Goal: Information Seeking & Learning: Learn about a topic

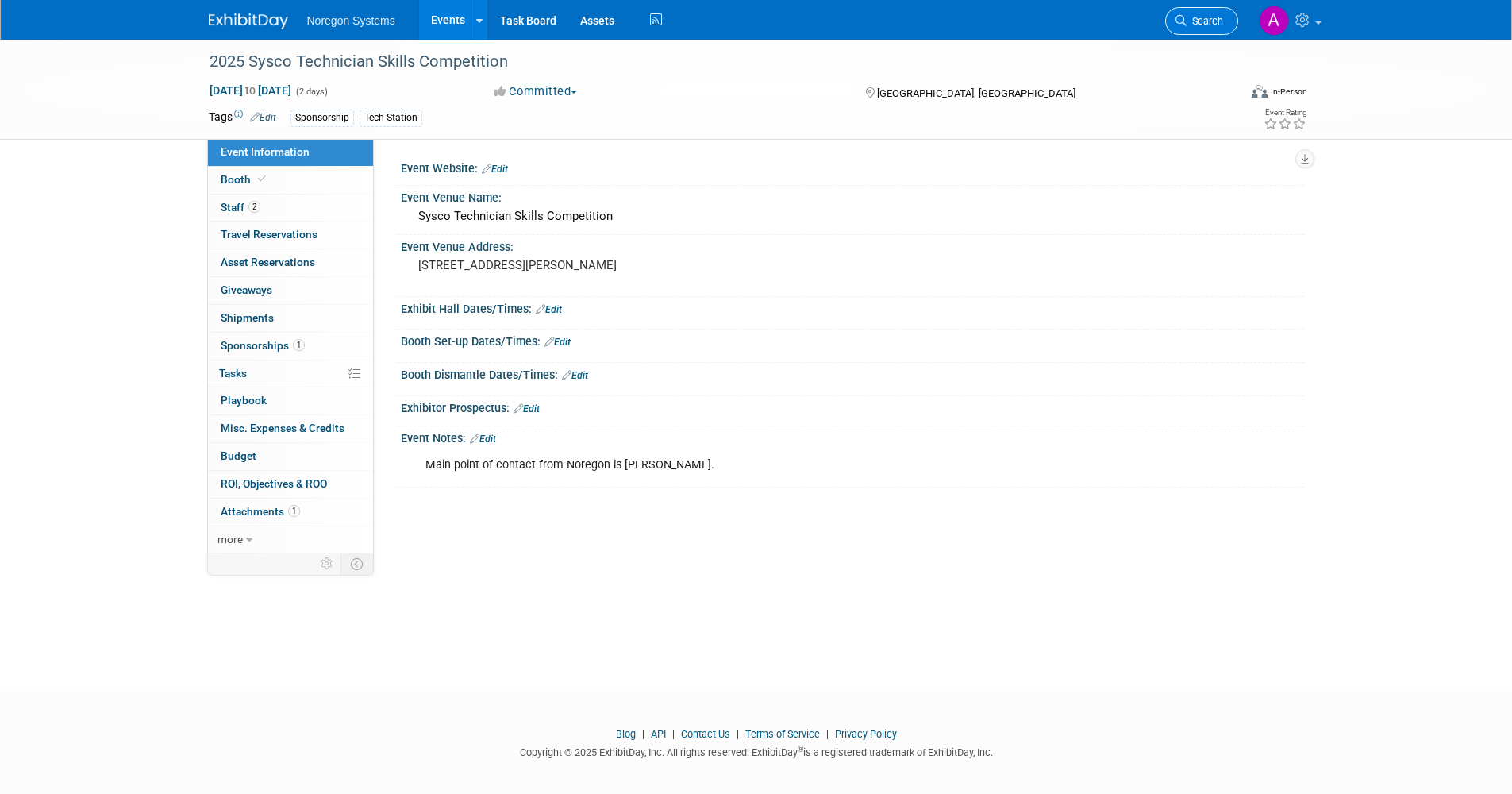
click at [1193, 25] on span "Search" at bounding box center [1205, 21] width 37 height 12
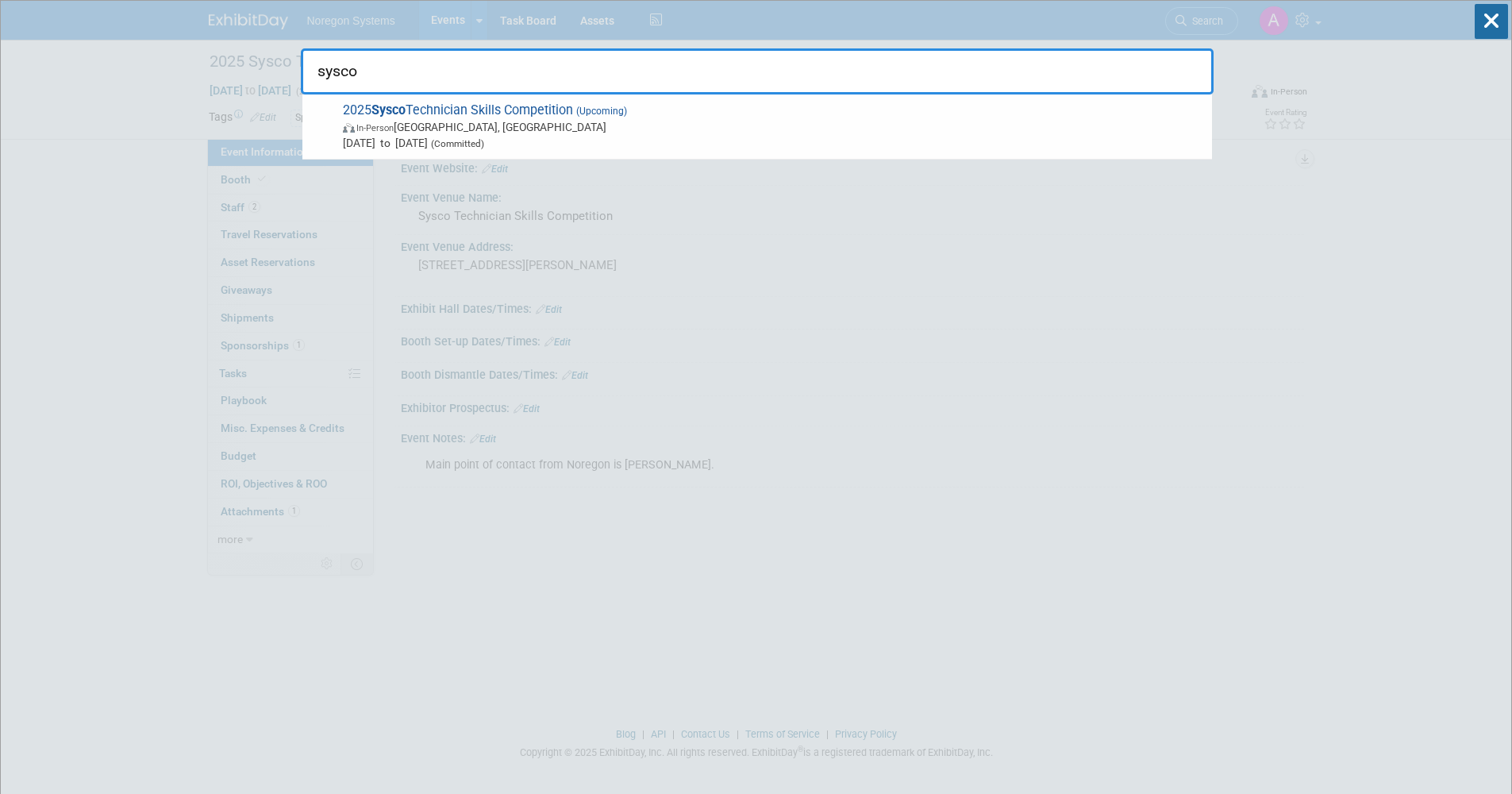
type input "sysco"
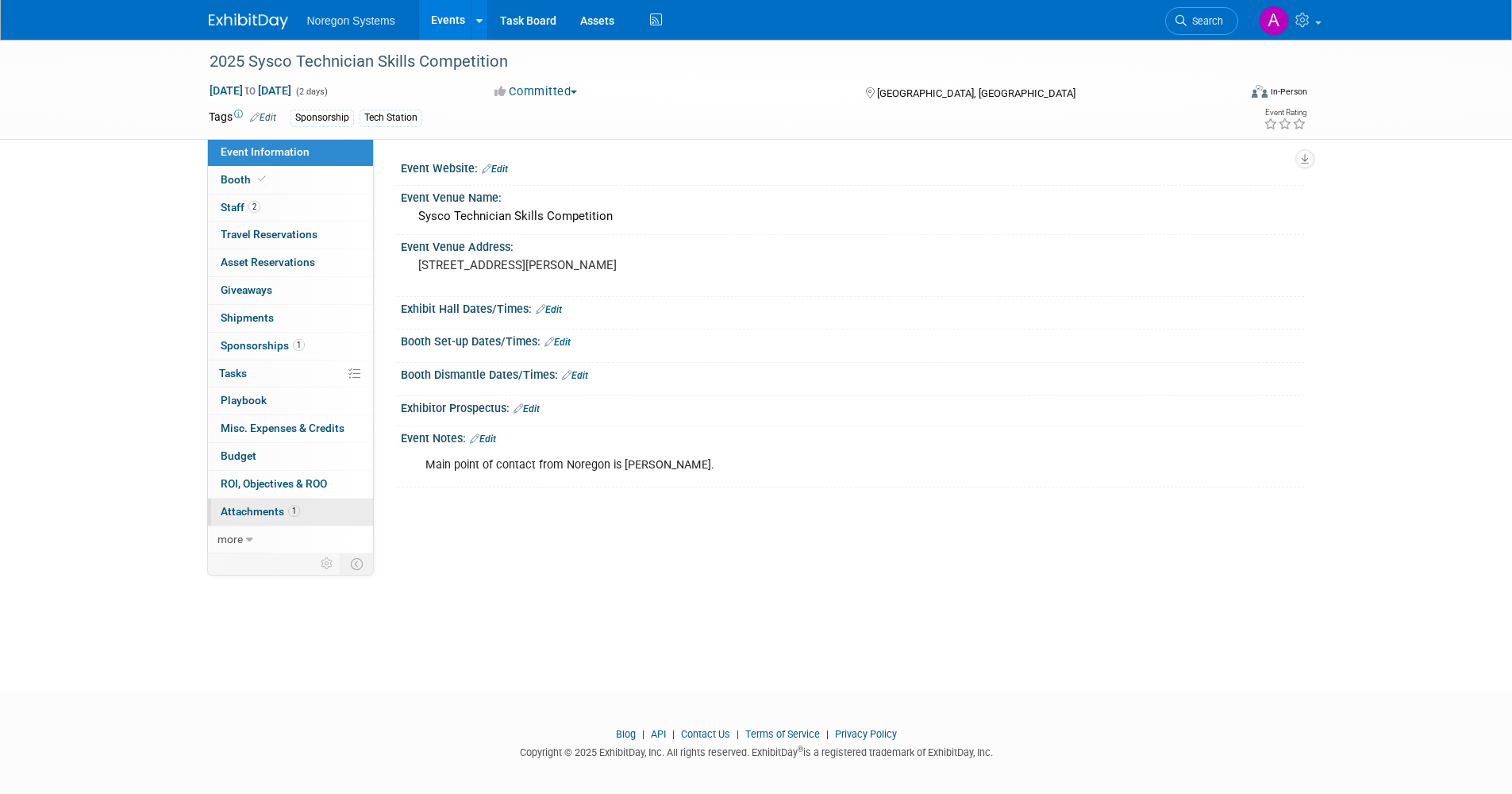
click at [267, 506] on span "Attachments 1" at bounding box center [261, 511] width 79 height 13
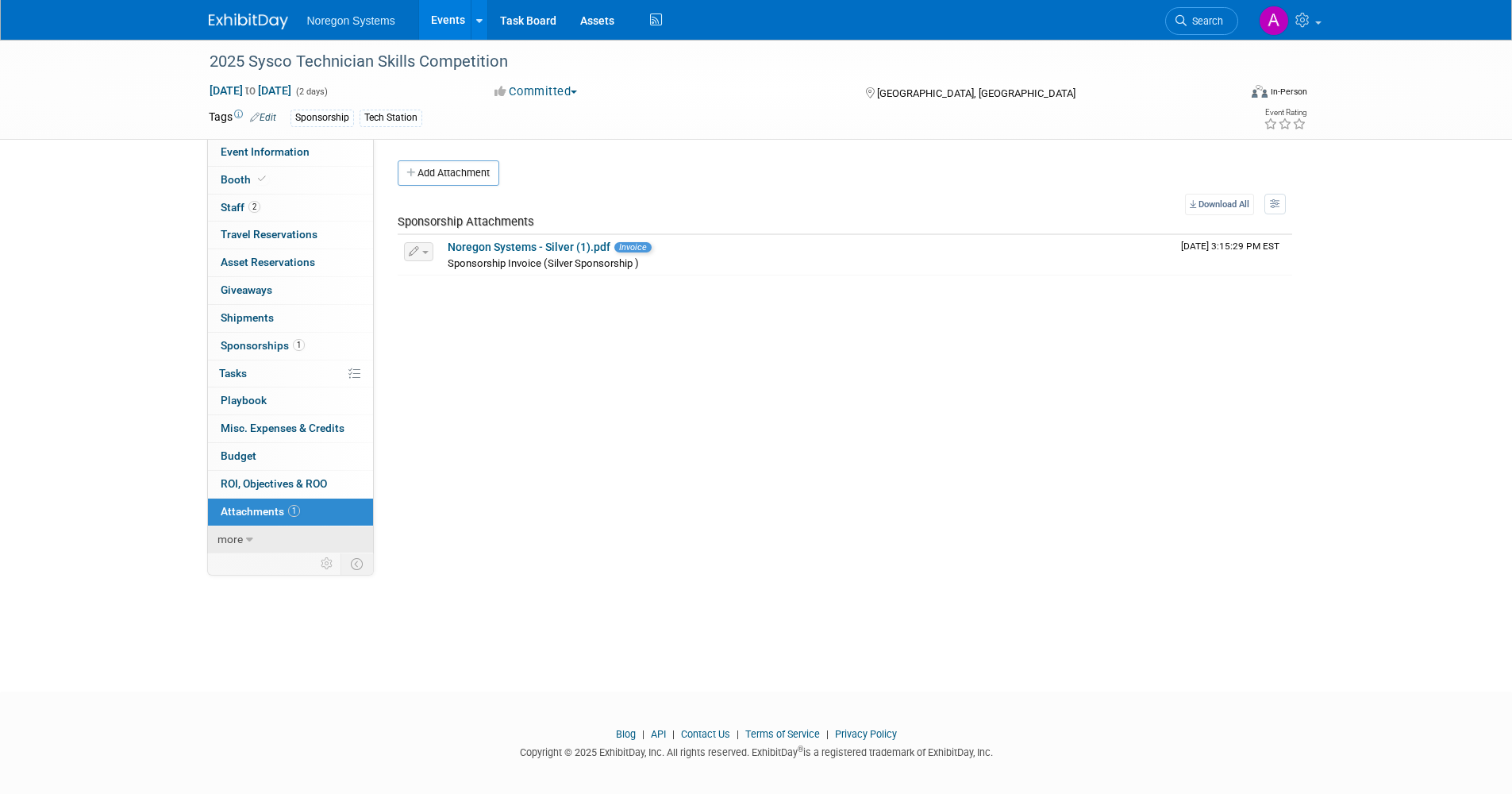
click at [241, 539] on span "more" at bounding box center [231, 539] width 25 height 13
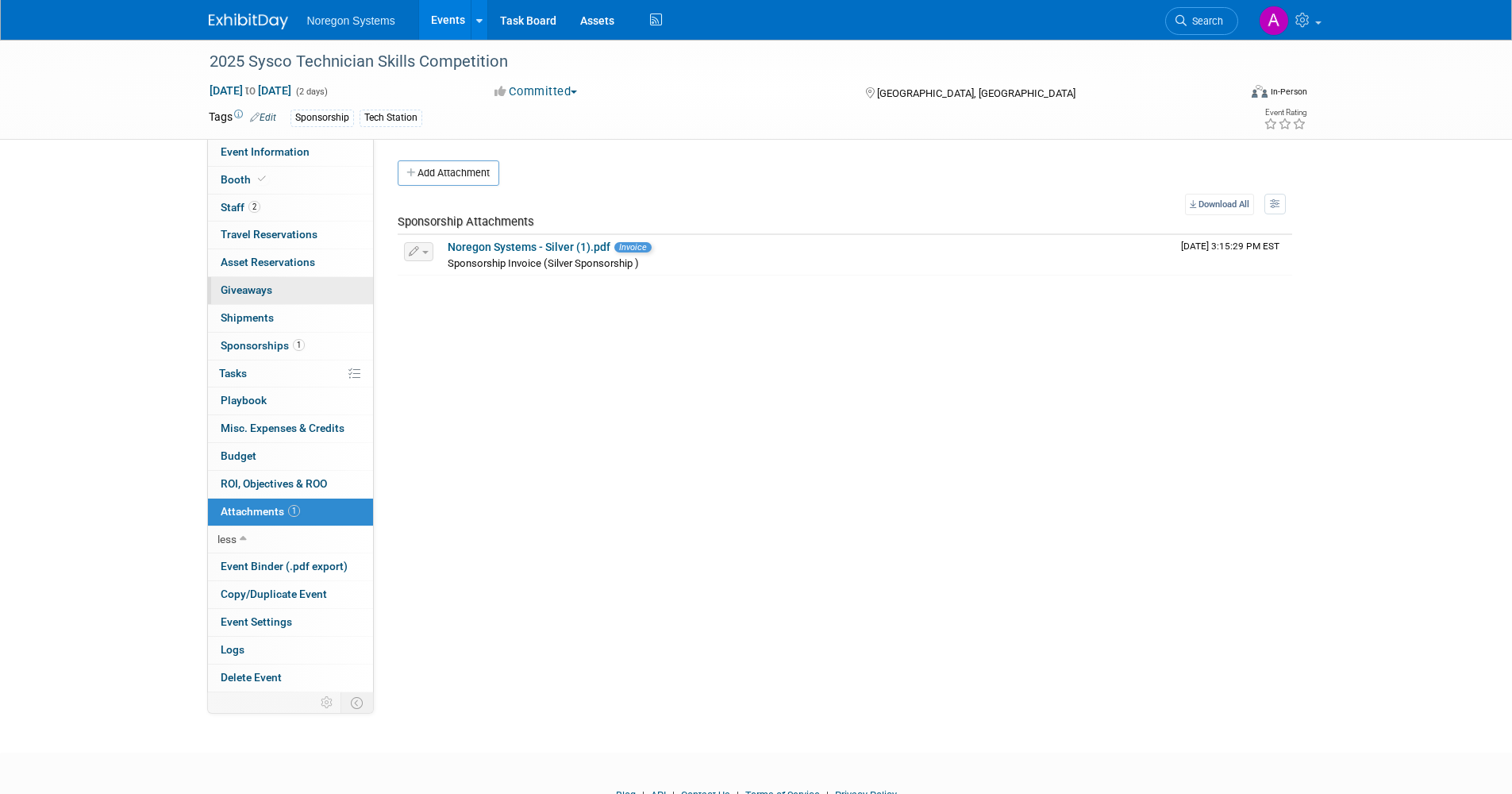
click at [268, 294] on span "Giveaways 0" at bounding box center [246, 289] width 52 height 13
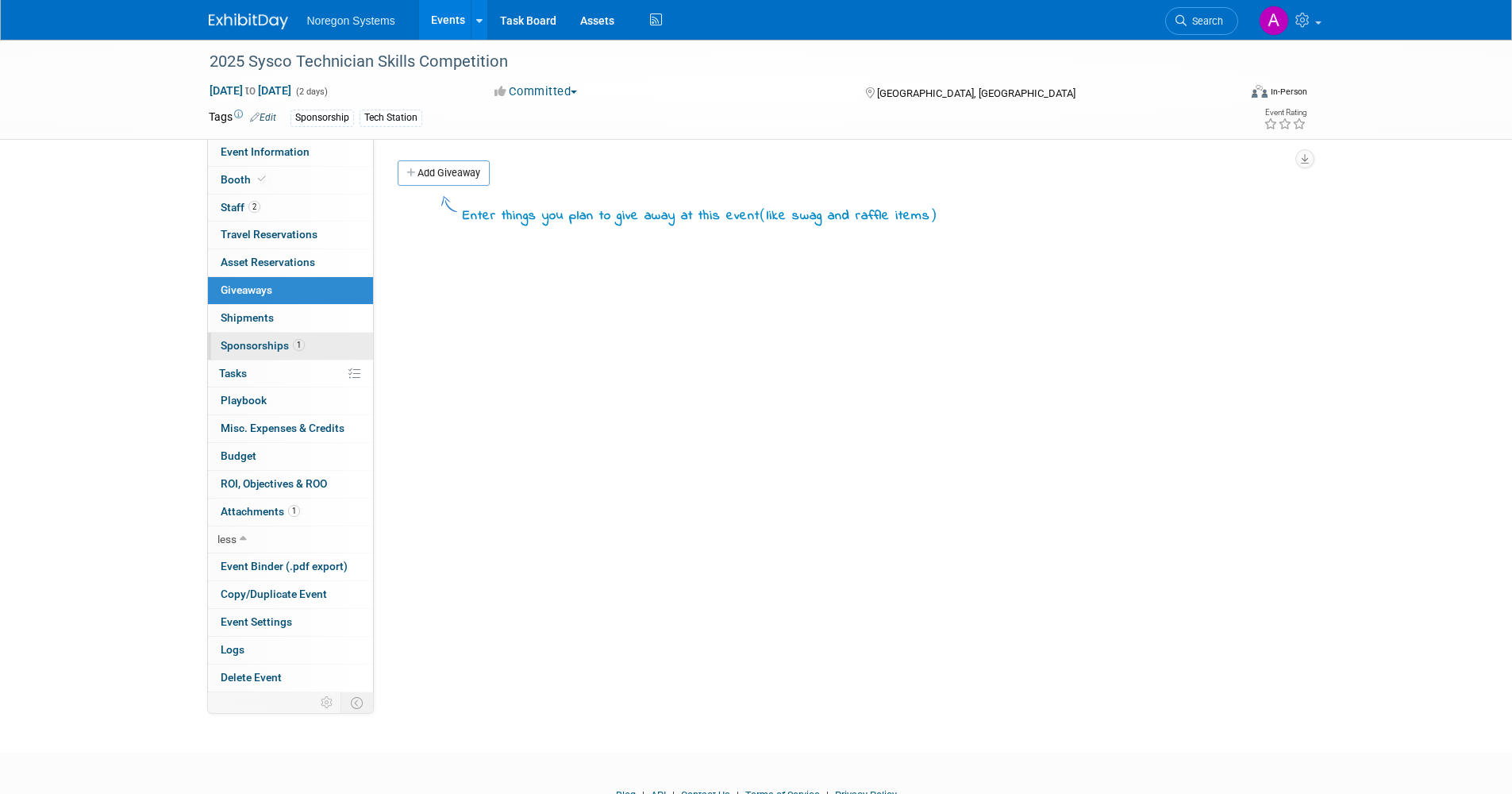
click at [266, 345] on span "Sponsorships 1" at bounding box center [263, 345] width 84 height 13
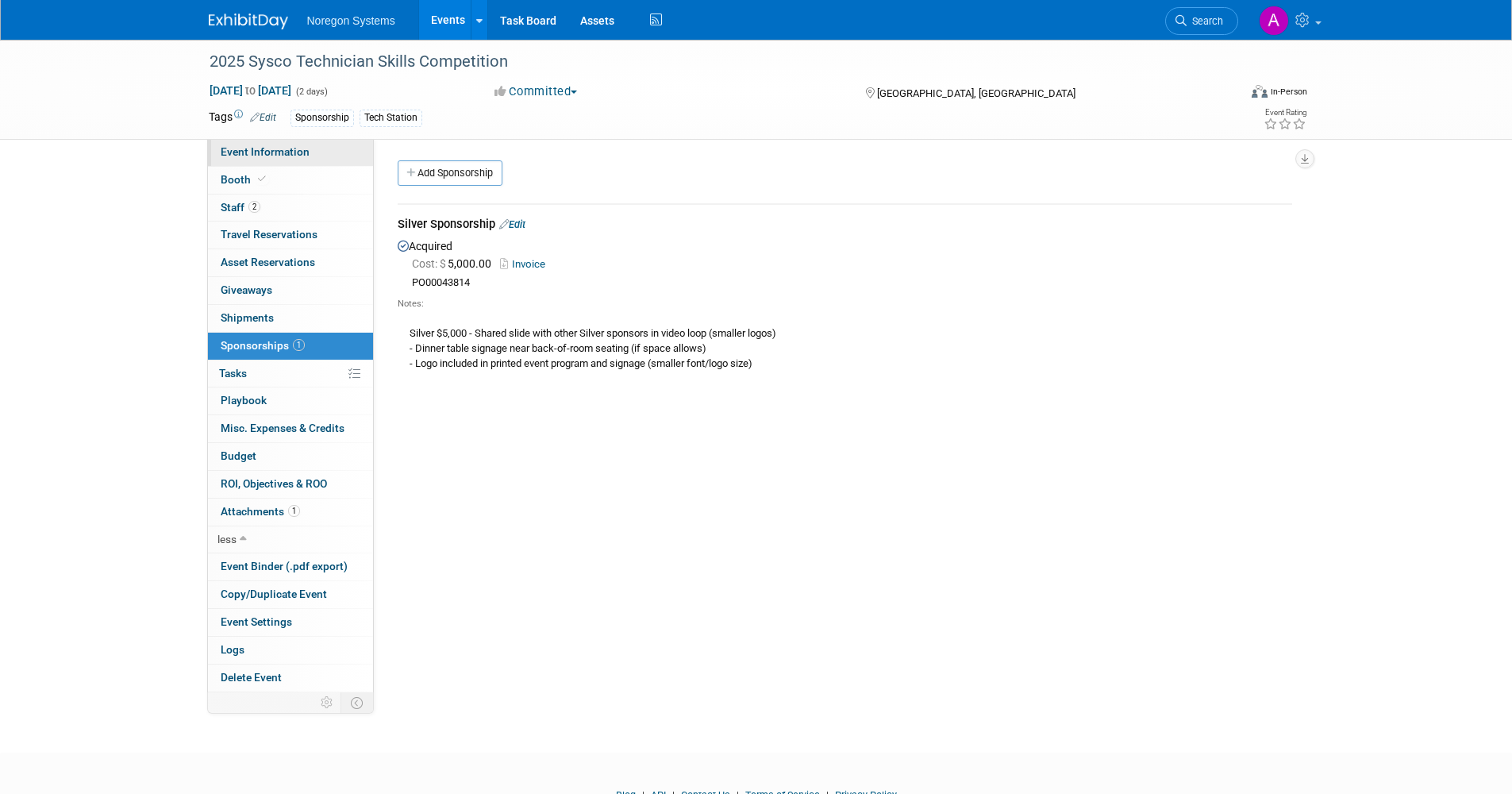
click at [277, 154] on span "Event Information" at bounding box center [266, 152] width 89 height 13
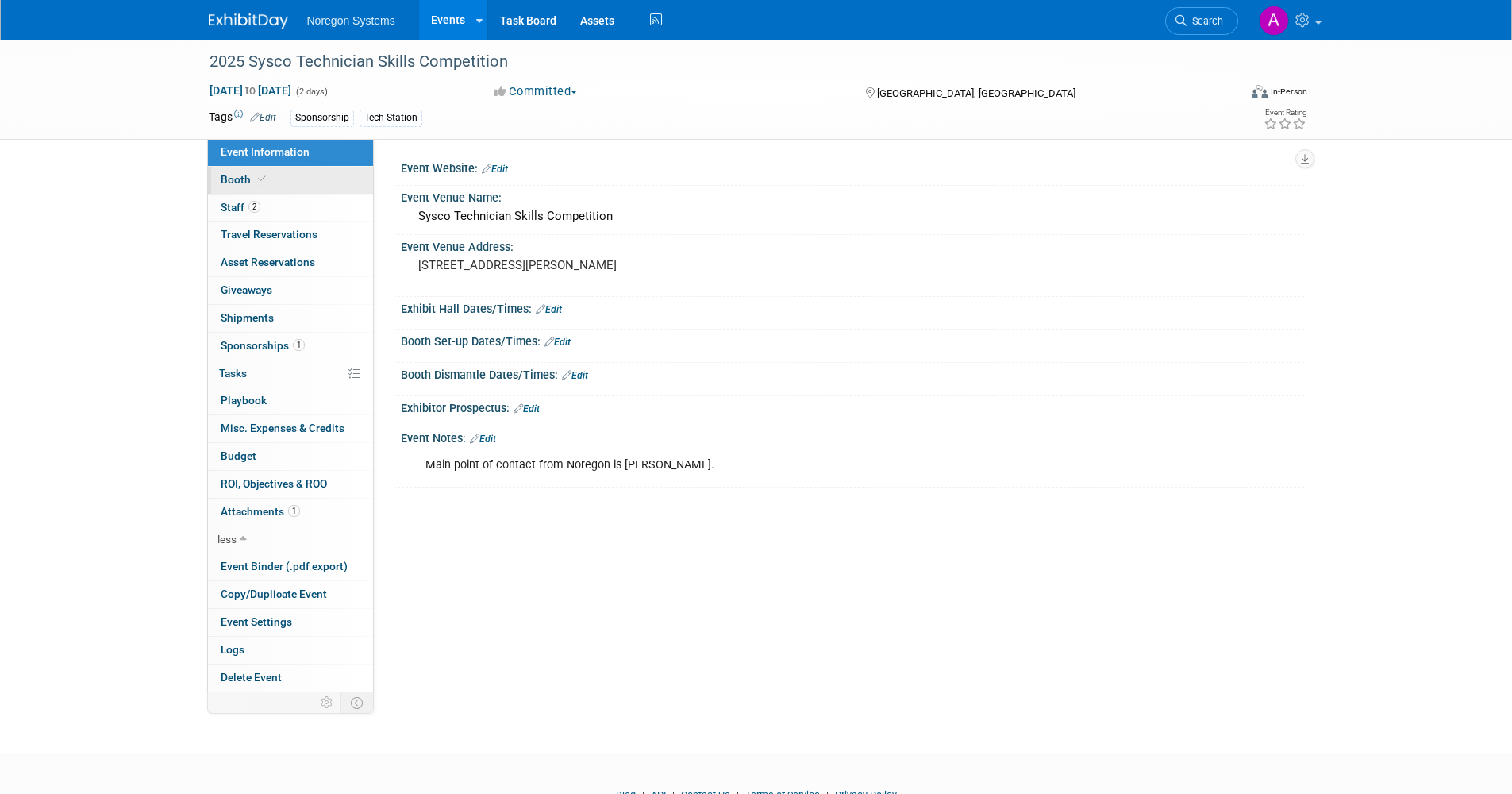
click at [261, 173] on span at bounding box center [262, 179] width 14 height 12
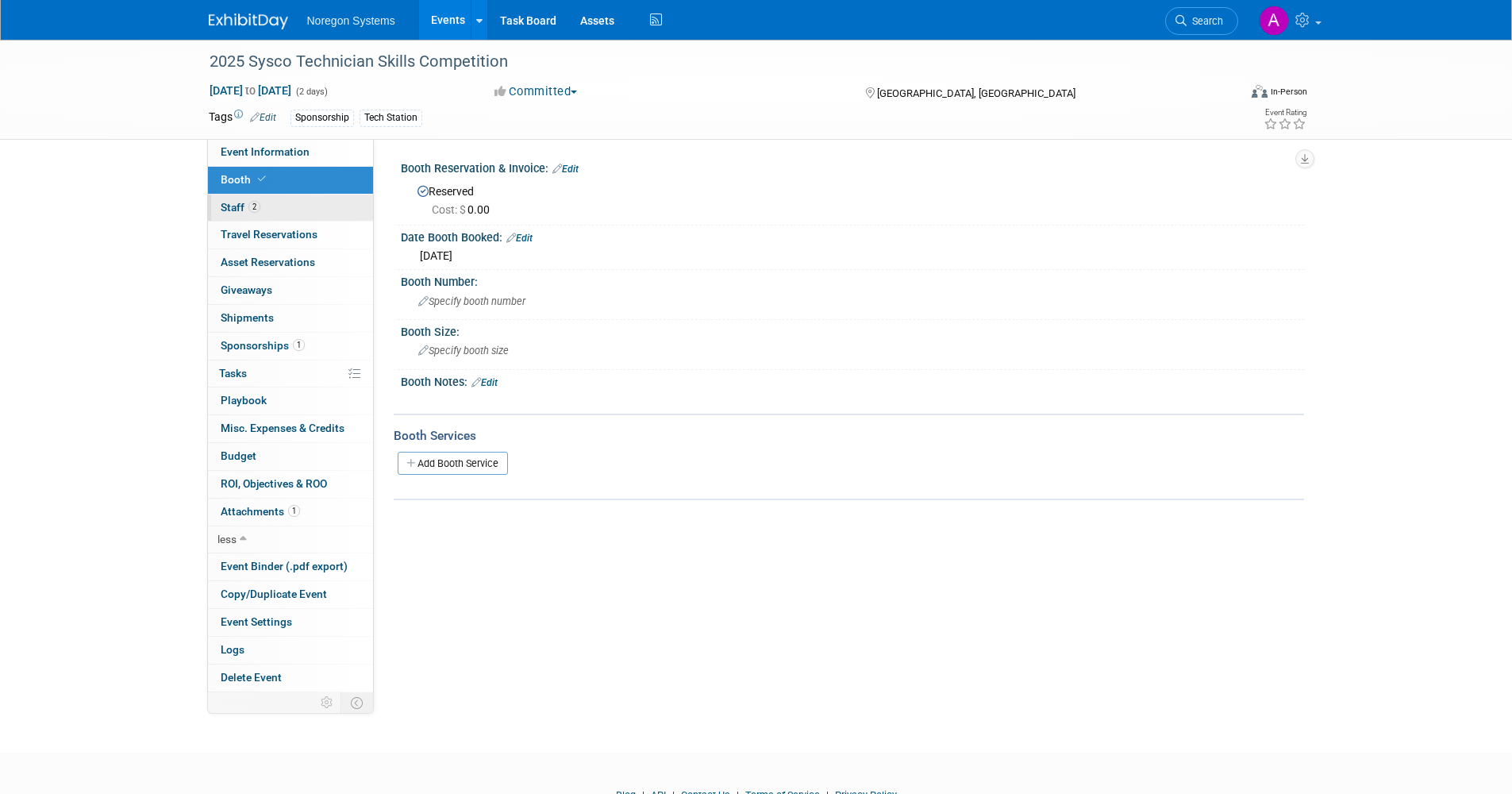
click at [275, 211] on link "2 Staff 2" at bounding box center [291, 208] width 165 height 27
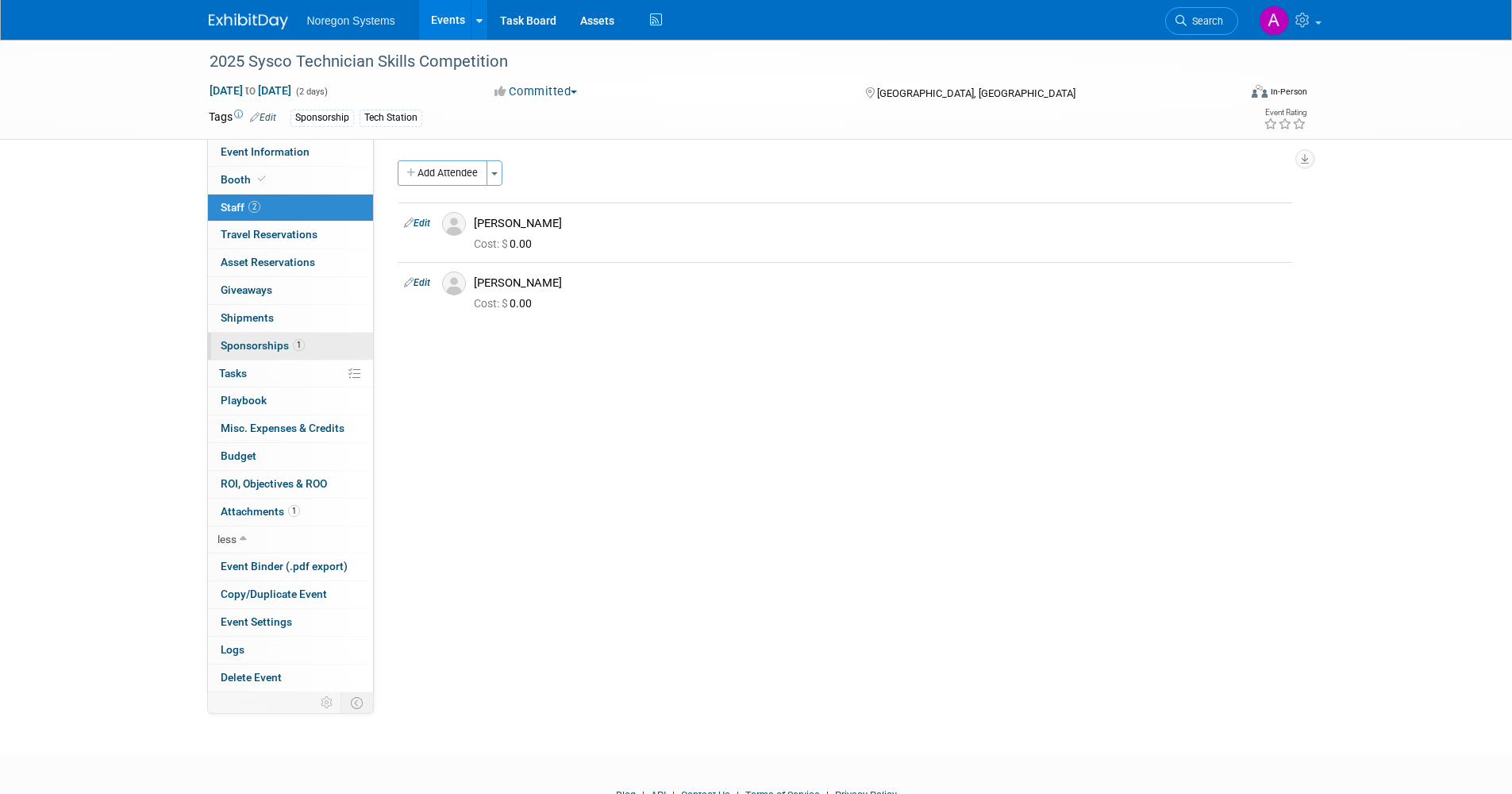
click at [275, 351] on span "Sponsorships 1" at bounding box center [263, 345] width 84 height 13
